Goal: Check status: Check status

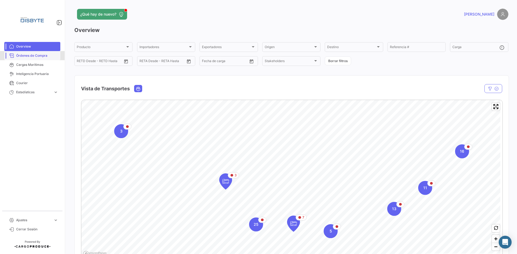
click at [43, 55] on span "Órdenes de Compra" at bounding box center [37, 55] width 42 height 5
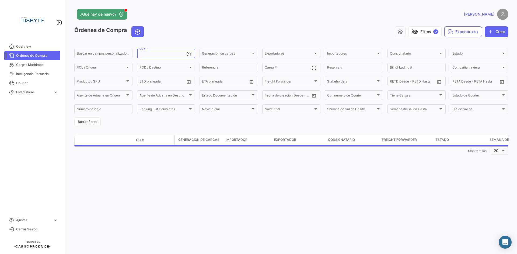
click at [156, 55] on input "OC #" at bounding box center [162, 55] width 47 height 4
paste input "DSMEX0144"
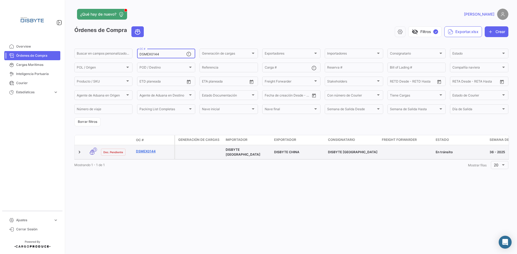
type input "DSMEX0144"
click at [143, 152] on link "DSMEX0144" at bounding box center [154, 151] width 36 height 5
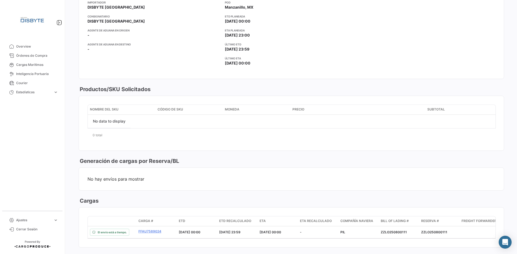
scroll to position [242, 0]
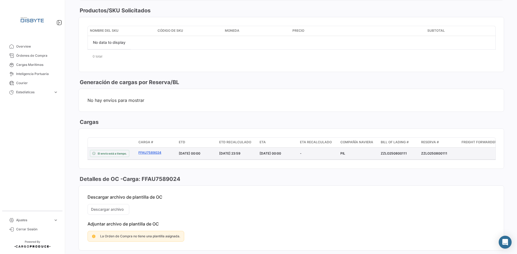
click at [154, 151] on link "FFAU7589024" at bounding box center [156, 153] width 36 height 5
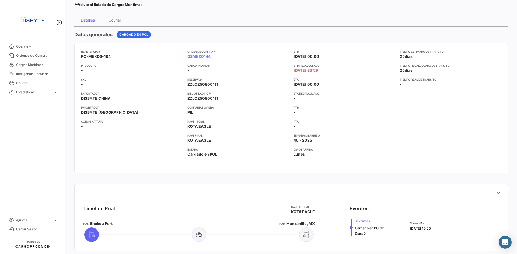
scroll to position [27, 0]
